Goal: Navigation & Orientation: Go to known website

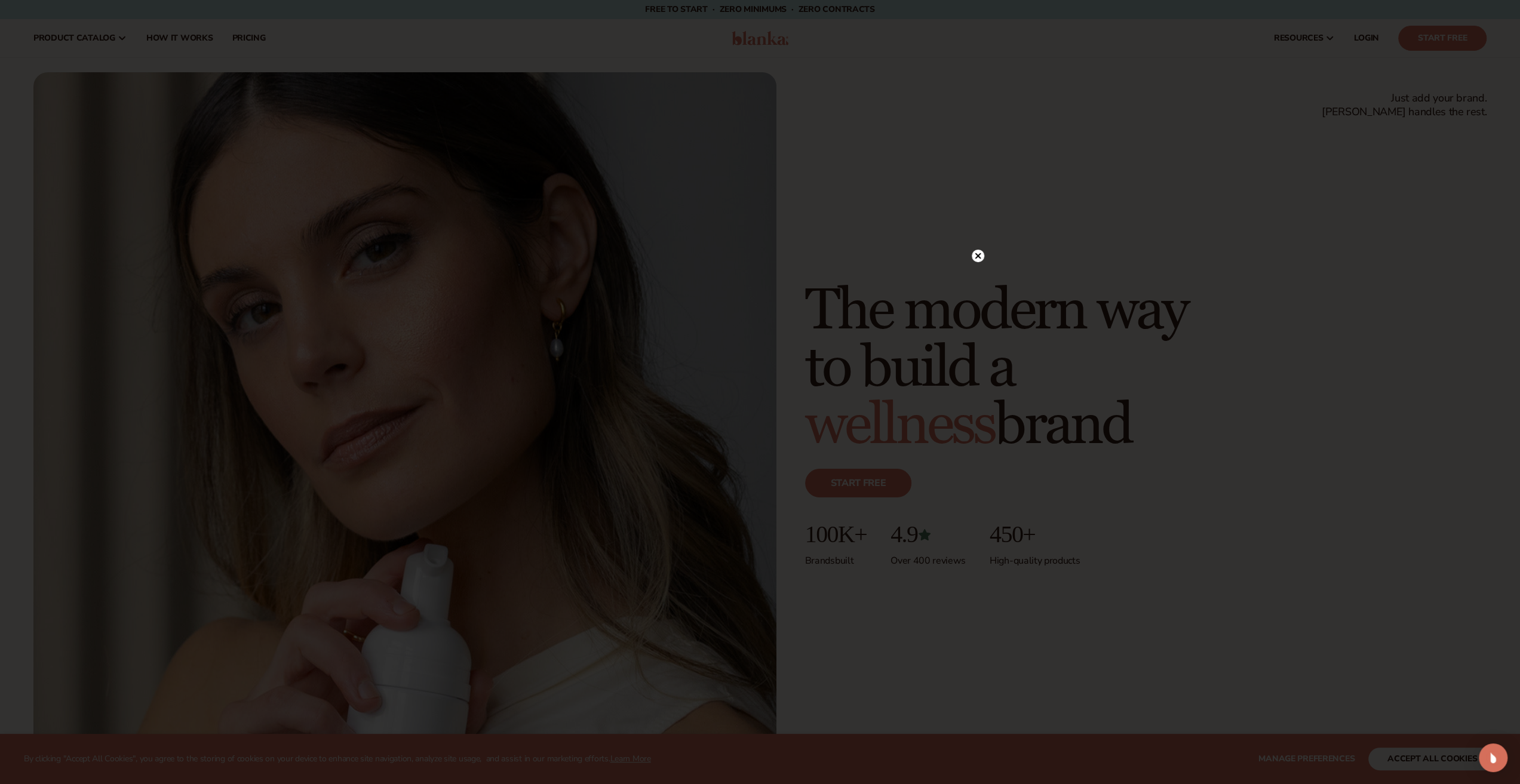
click at [981, 252] on circle at bounding box center [978, 256] width 13 height 13
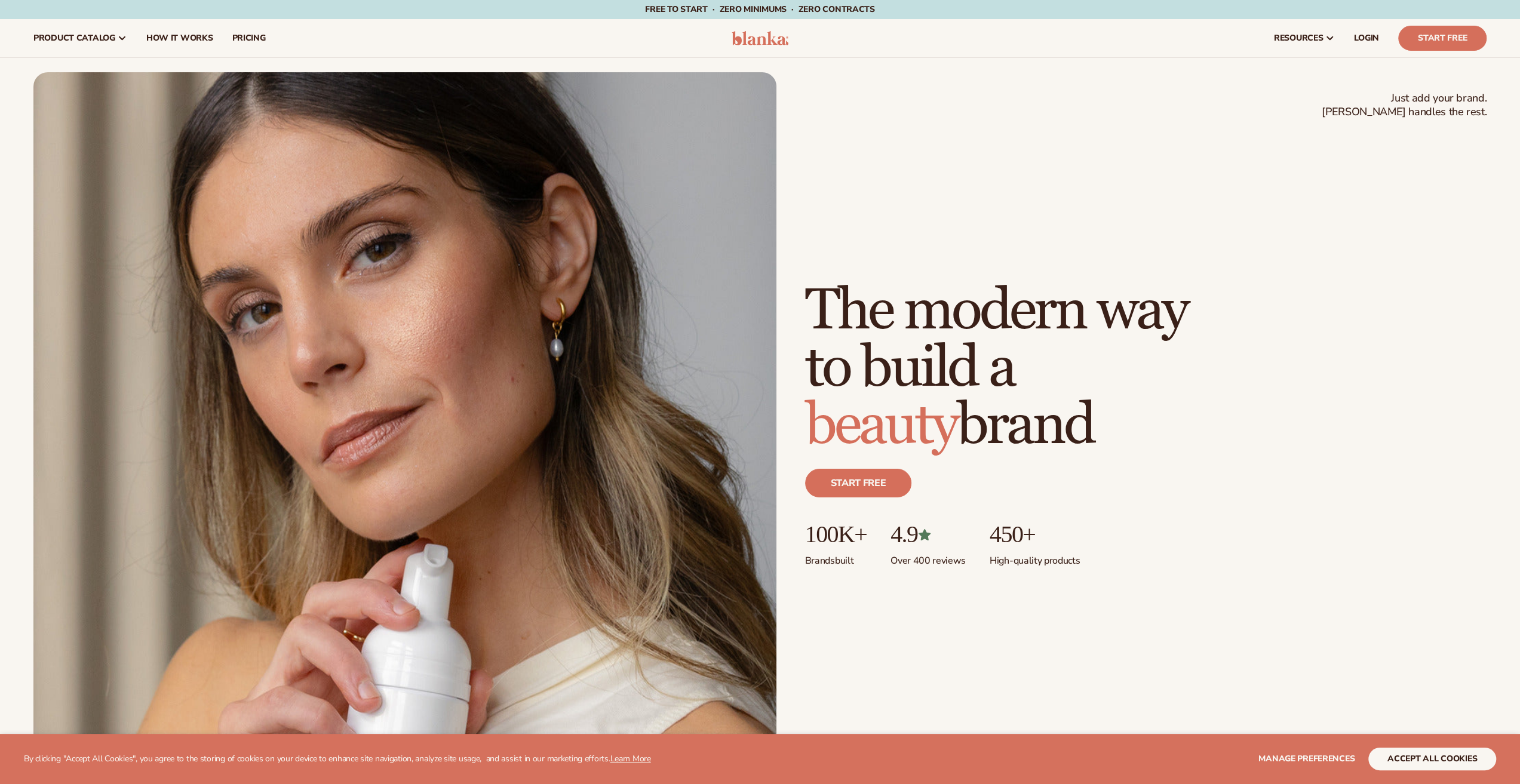
scroll to position [2, 0]
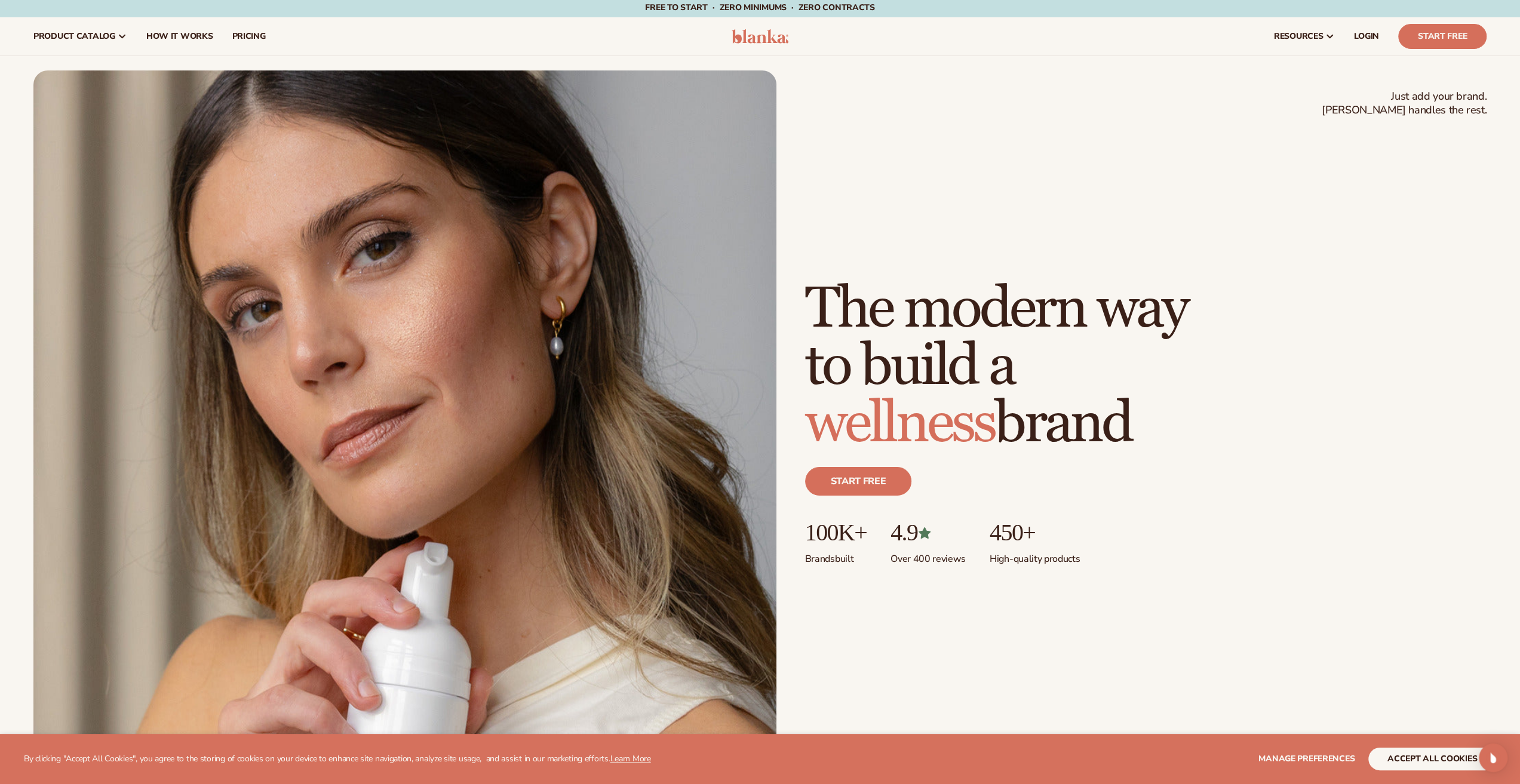
click at [765, 41] on img at bounding box center [759, 36] width 57 height 14
